Goal: Task Accomplishment & Management: Complete application form

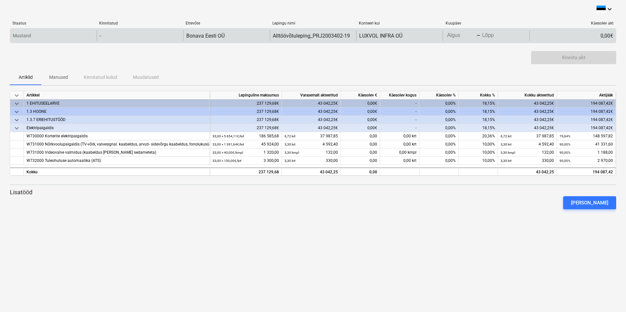
click at [459, 33] on body "keyboard_arrow_down Staatus Kinnitatud Ettevõte Lepingu nimi Konteeri kui Kuupä…" at bounding box center [313, 156] width 626 height 312
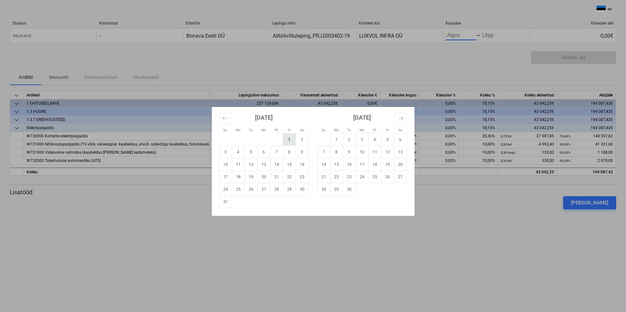
drag, startPoint x: 280, startPoint y: 140, endPoint x: 286, endPoint y: 141, distance: 6.6
click at [280, 140] on td "Calendar" at bounding box center [276, 140] width 13 height 12
click at [287, 141] on td "1" at bounding box center [289, 140] width 13 height 12
type input "[DATE]"
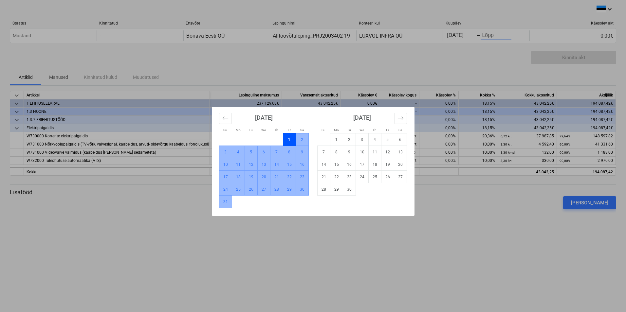
click at [227, 202] on td "31" at bounding box center [225, 202] width 13 height 12
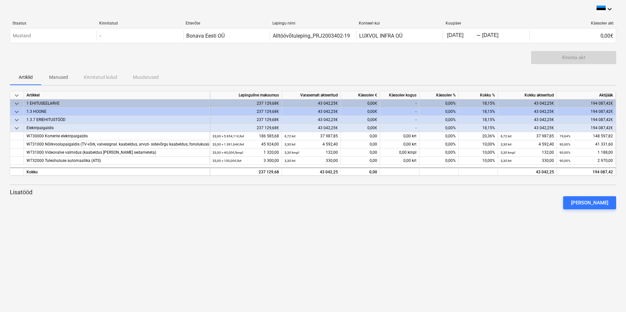
click at [484, 53] on div "Kinnita akt" at bounding box center [313, 60] width 606 height 18
click at [443, 143] on div "0,00%" at bounding box center [438, 144] width 39 height 8
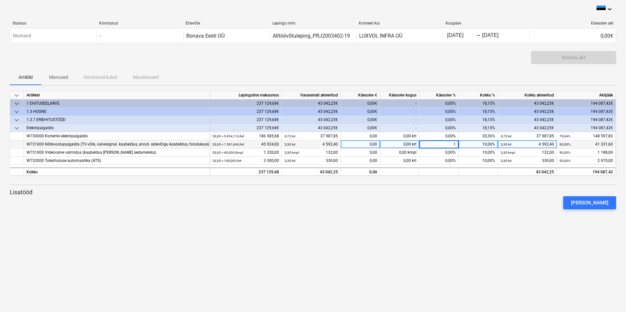
type input "10"
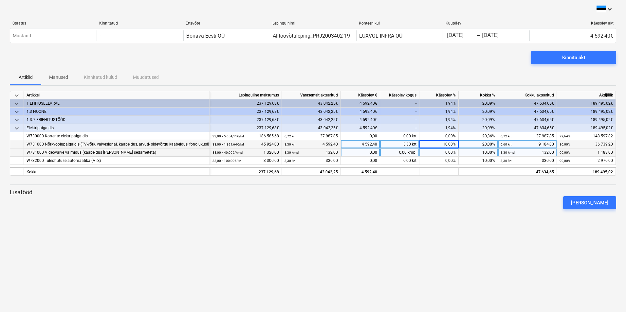
click at [443, 151] on div "0,00%" at bounding box center [438, 153] width 39 height 8
type input "10"
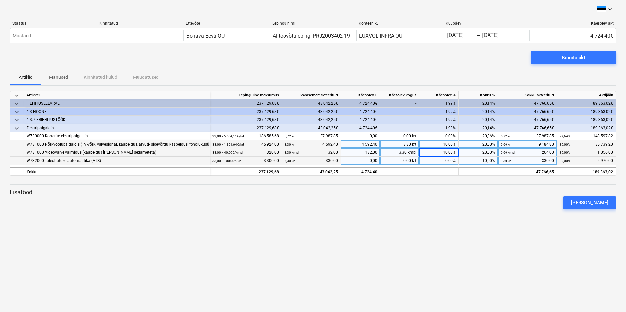
click at [447, 158] on div "0,00%" at bounding box center [438, 161] width 39 height 8
type input "10"
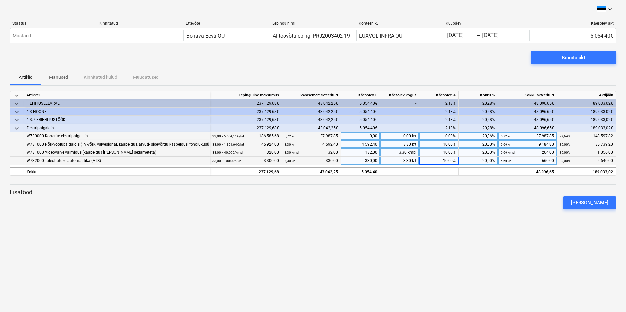
click at [446, 137] on div "0,00%" at bounding box center [438, 136] width 39 height 8
type input "10"
click at [441, 135] on div "10,00%" at bounding box center [438, 136] width 39 height 8
type input "15"
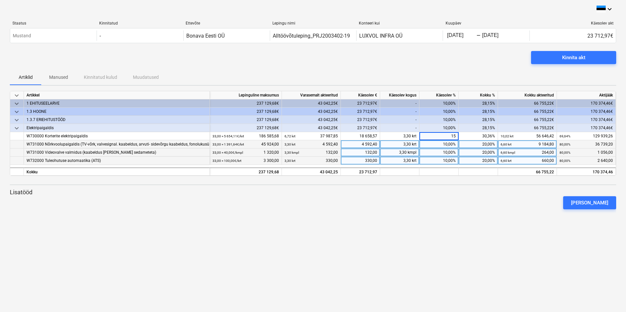
click at [447, 148] on div "10,00%" at bounding box center [438, 144] width 39 height 8
type input "15"
click at [442, 150] on div "10,00%" at bounding box center [438, 153] width 39 height 8
type input "15"
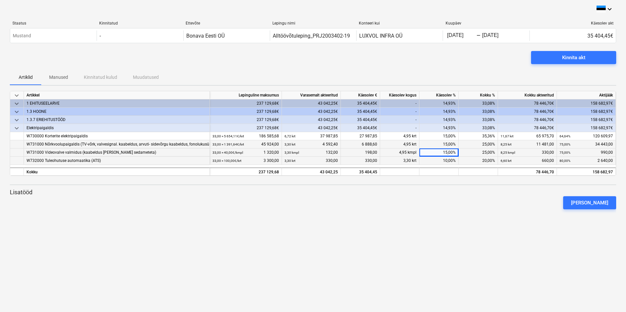
click at [436, 157] on div "10,00%" at bounding box center [438, 161] width 39 height 8
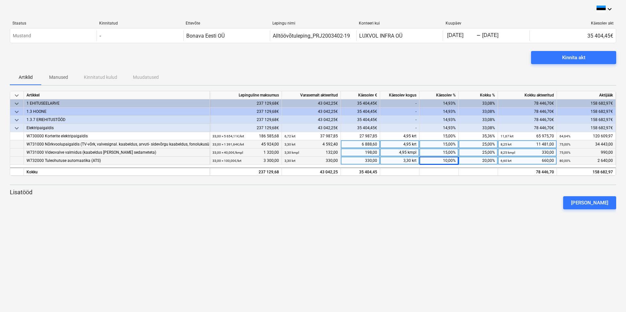
click at [443, 162] on div "10,00%" at bounding box center [438, 161] width 39 height 8
type input "15"
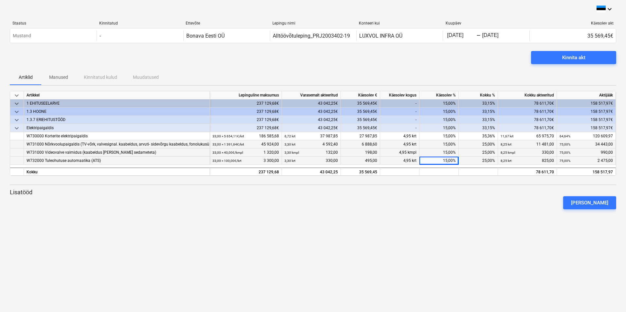
click at [473, 211] on div at bounding box center [313, 212] width 606 height 5
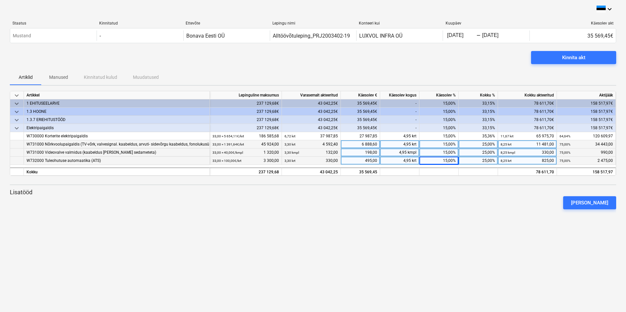
click at [490, 146] on div "25,00%" at bounding box center [478, 144] width 39 height 8
click at [562, 58] on div "Kinnita akt" at bounding box center [573, 57] width 23 height 9
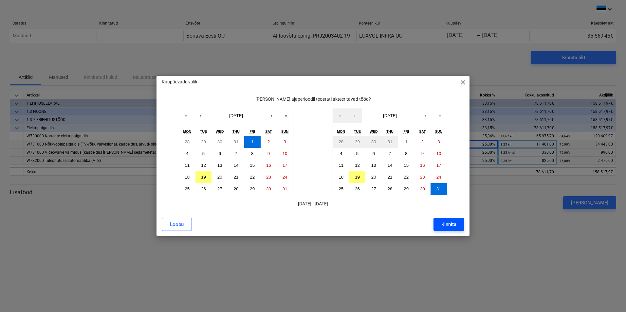
click at [447, 226] on div "Kinnita" at bounding box center [448, 224] width 15 height 9
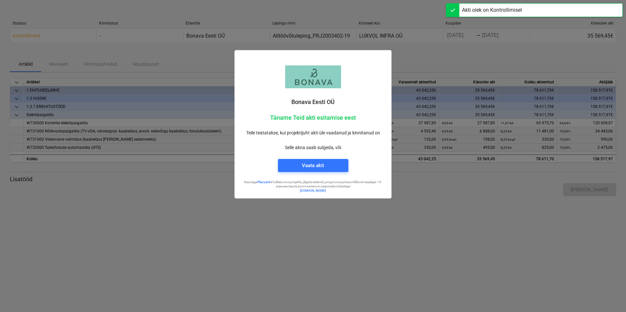
click at [442, 54] on div at bounding box center [313, 156] width 626 height 312
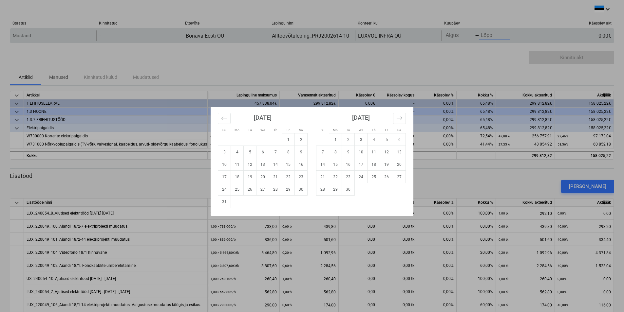
click at [497, 36] on body "keyboard_arrow_down Staatus Kinnitatud Ettevõte Lepingu nimi Konteeri kui Kuupä…" at bounding box center [312, 156] width 624 height 312
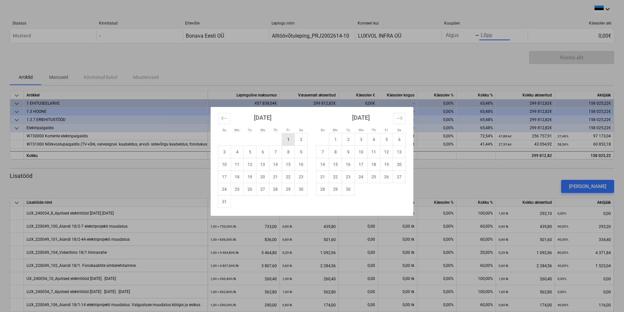
click at [287, 138] on td "1" at bounding box center [288, 140] width 13 height 12
type input "[DATE]"
click at [224, 202] on td "31" at bounding box center [224, 202] width 13 height 12
type input "[DATE]"
click at [286, 138] on td "1" at bounding box center [288, 140] width 13 height 12
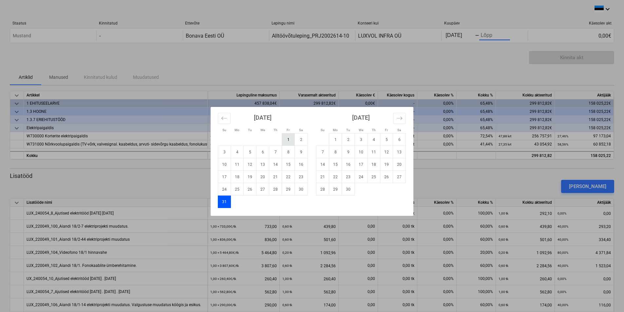
type input "[DATE]"
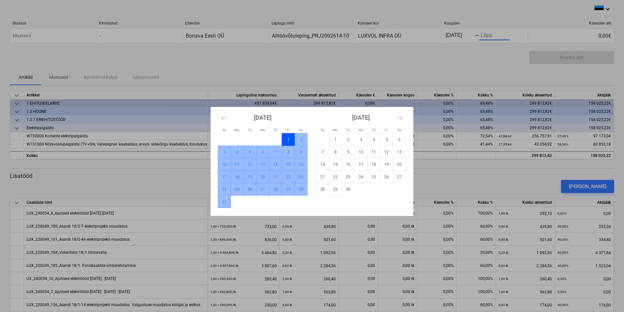
click at [228, 200] on td "31" at bounding box center [224, 202] width 13 height 12
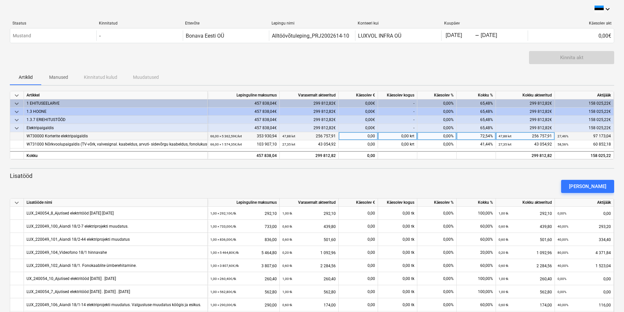
click at [437, 137] on div "0,00%" at bounding box center [436, 136] width 39 height 8
type input "10"
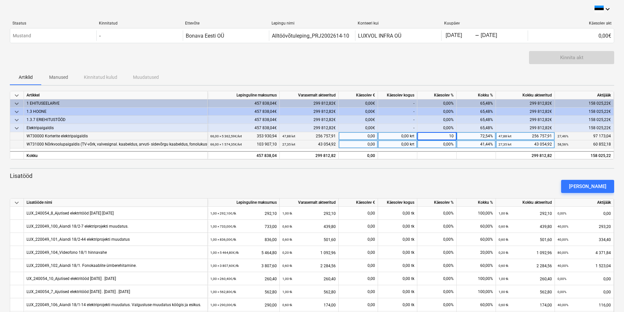
click at [440, 141] on div "0,00%" at bounding box center [436, 144] width 39 height 8
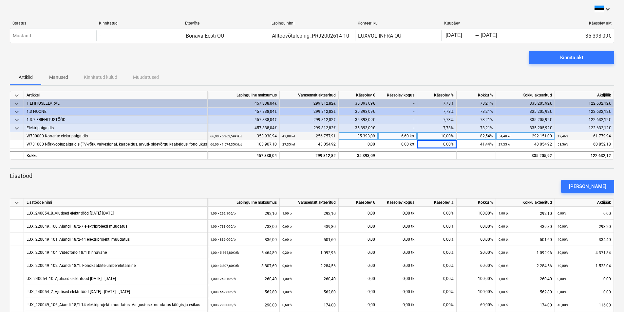
click at [443, 137] on div "10,00%" at bounding box center [436, 136] width 39 height 8
type input "5"
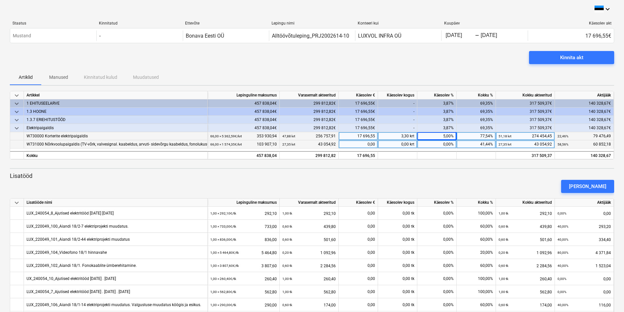
click at [444, 146] on div "0,00%" at bounding box center [436, 144] width 39 height 8
type input "10"
click at [443, 132] on div "6,13%" at bounding box center [436, 128] width 39 height 8
click at [448, 138] on div "5,00%" at bounding box center [436, 136] width 39 height 8
type input "10"
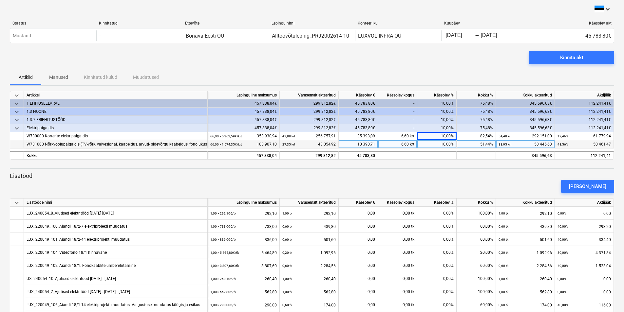
click at [484, 173] on p "Lisatööd" at bounding box center [312, 176] width 604 height 8
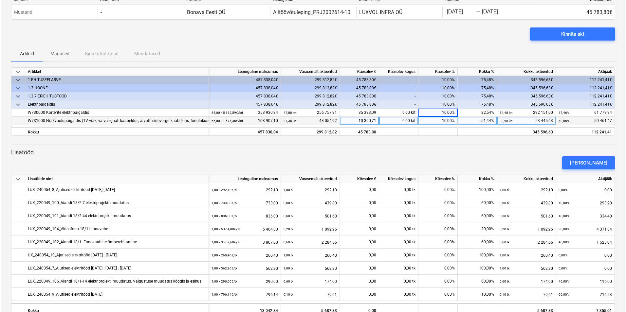
scroll to position [39, 0]
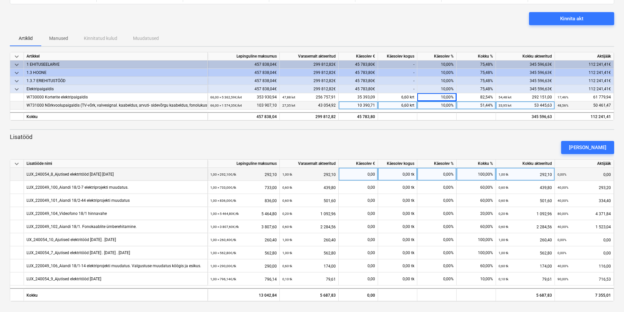
click at [447, 176] on div "0,00%" at bounding box center [436, 174] width 39 height 13
type input "10"
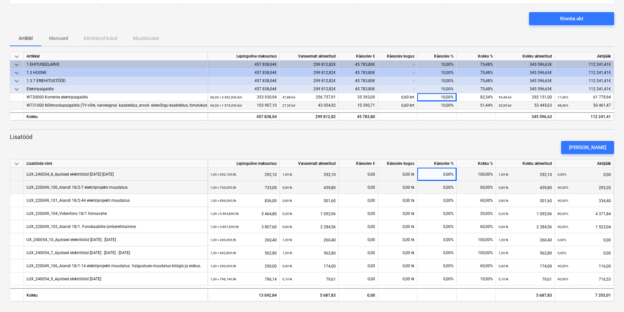
click at [449, 188] on div "0,00%" at bounding box center [436, 187] width 39 height 13
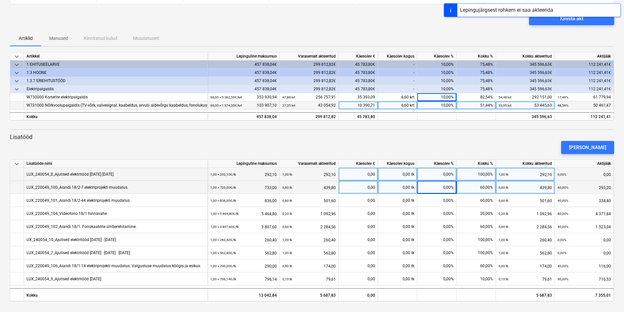
click at [448, 188] on div "0,00%" at bounding box center [436, 187] width 39 height 13
type input "10"
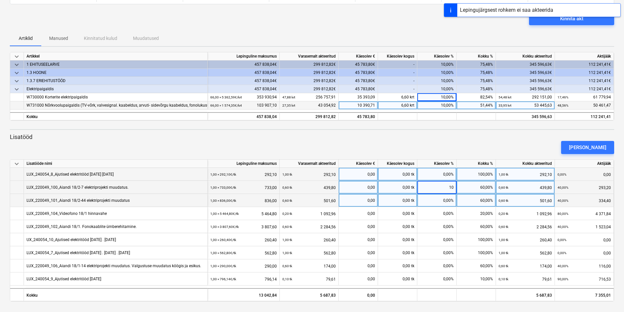
click at [453, 202] on div "0,00%" at bounding box center [436, 200] width 39 height 13
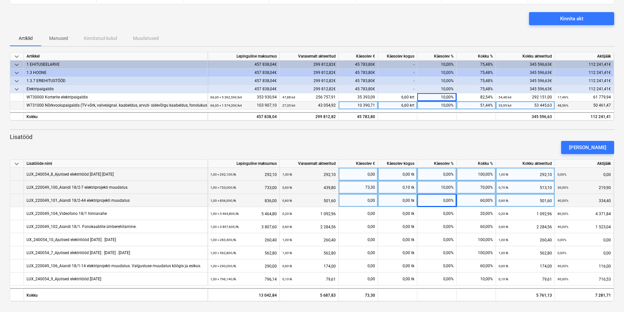
click at [453, 202] on div "0,00%" at bounding box center [436, 200] width 39 height 13
type input "10"
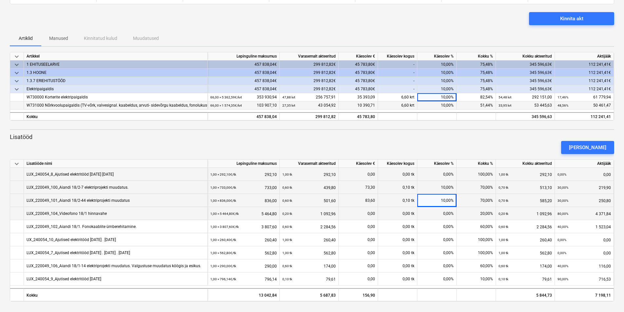
click at [448, 214] on div "0,00%" at bounding box center [436, 213] width 39 height 13
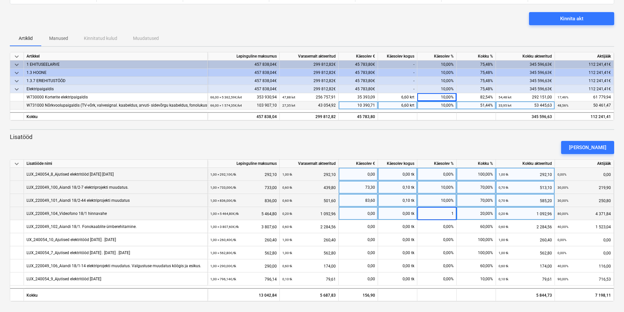
type input "10"
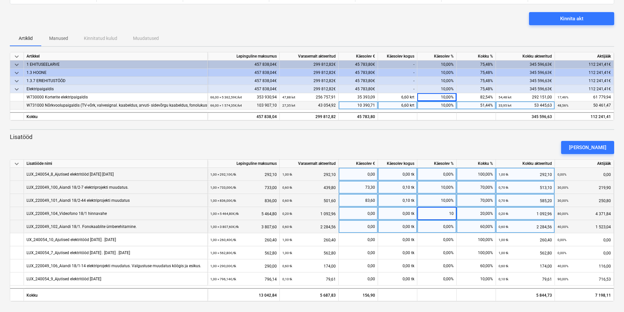
click at [438, 232] on div "0,00%" at bounding box center [436, 226] width 39 height 13
click at [441, 227] on div "0,00%" at bounding box center [436, 226] width 39 height 13
type input "10"
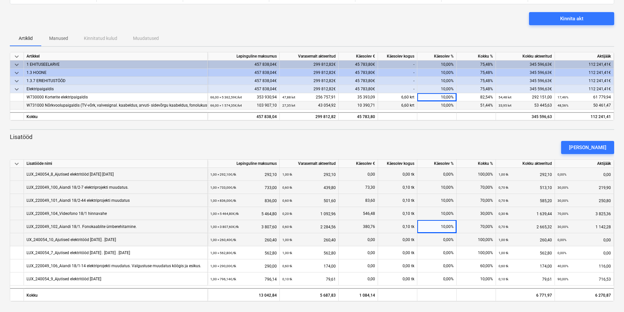
click at [443, 242] on div "0,00%" at bounding box center [436, 239] width 39 height 13
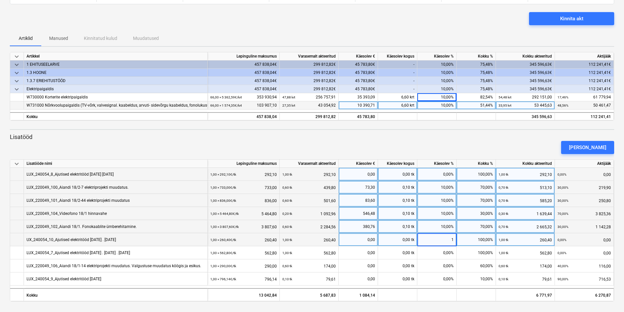
type input "10"
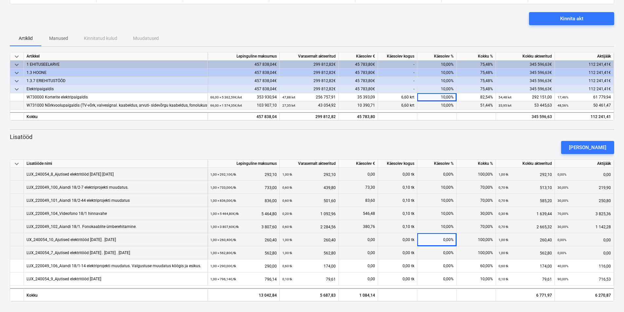
click at [447, 253] on div "0,00%" at bounding box center [436, 253] width 39 height 13
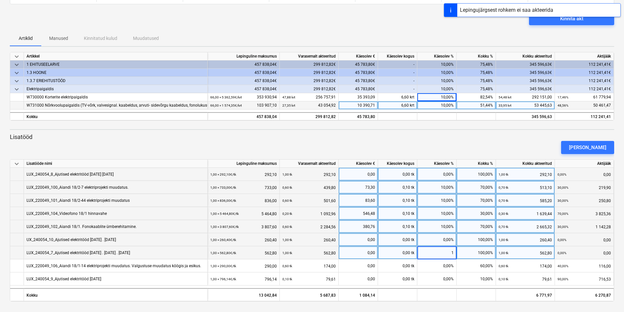
type input "10"
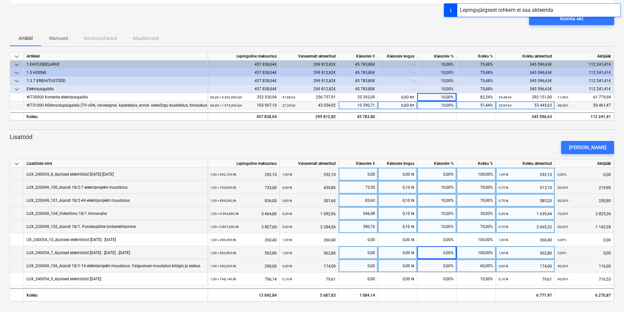
click at [450, 267] on div "0,00%" at bounding box center [436, 266] width 39 height 13
type input "10"
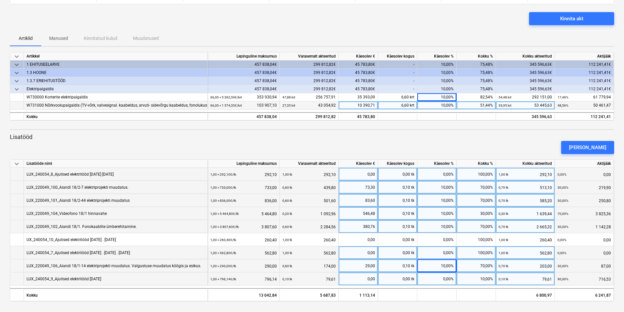
click at [449, 282] on div "0,00%" at bounding box center [436, 279] width 39 height 13
type input "10"
click at [561, 21] on div "Kinnita akt" at bounding box center [571, 18] width 23 height 9
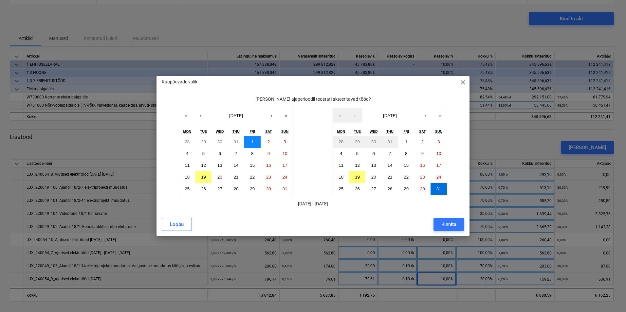
click at [253, 140] on abbr "1" at bounding box center [252, 141] width 2 height 5
click at [456, 228] on div "Kinnita" at bounding box center [448, 224] width 15 height 9
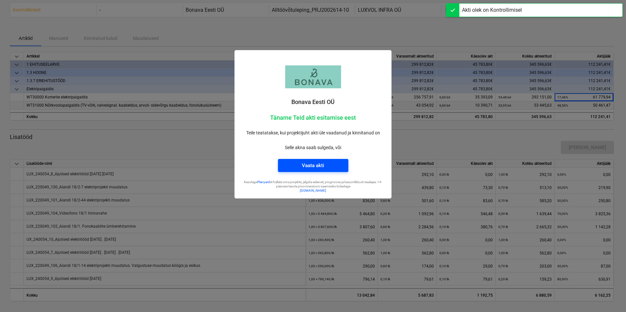
scroll to position [26, 0]
click at [528, 4] on div "Akti olek on Kontrollimisel" at bounding box center [534, 6] width 183 height 13
click at [488, 33] on div at bounding box center [313, 156] width 626 height 312
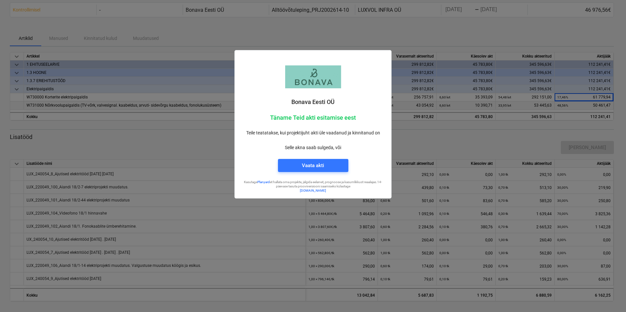
click at [487, 34] on div at bounding box center [313, 156] width 626 height 312
